Goal: Find specific page/section: Find specific page/section

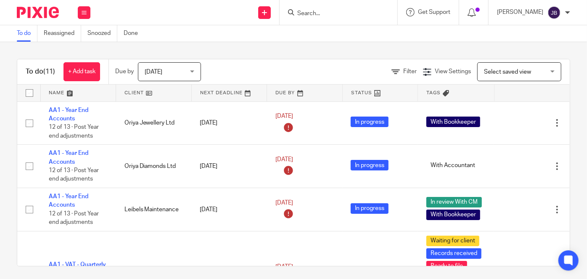
click at [347, 11] on input "Search" at bounding box center [335, 14] width 76 height 8
type input "lj i"
click button "submit" at bounding box center [0, 0] width 0 height 0
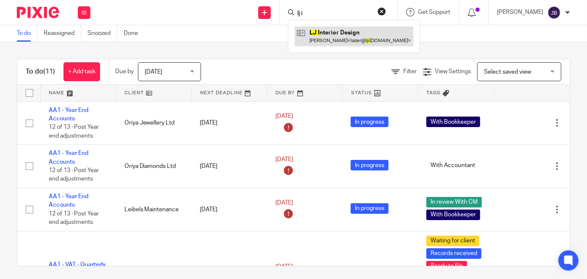
click at [358, 30] on link at bounding box center [354, 36] width 119 height 19
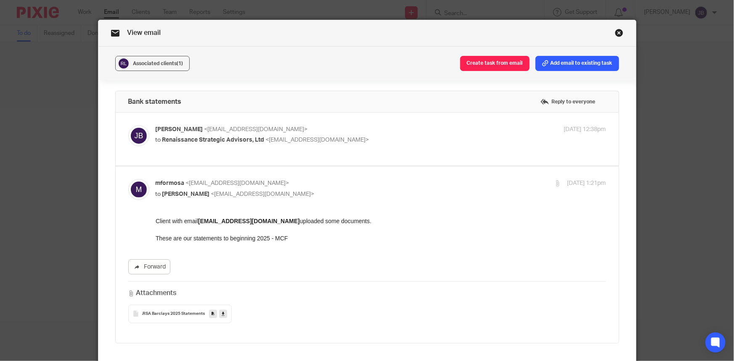
scroll to position [38, 0]
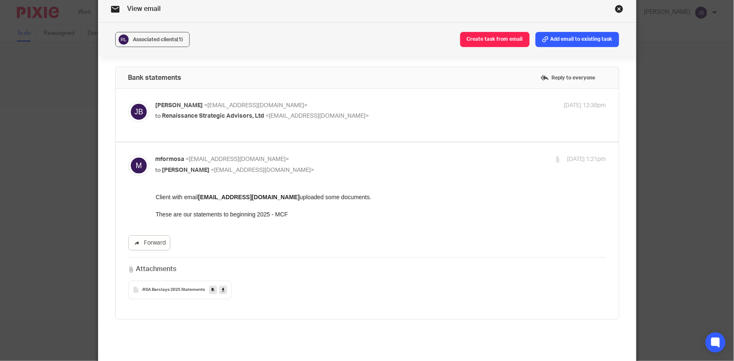
click at [222, 289] on icon at bounding box center [223, 290] width 3 height 6
click at [209, 291] on link at bounding box center [213, 290] width 8 height 8
